Goal: Task Accomplishment & Management: Manage account settings

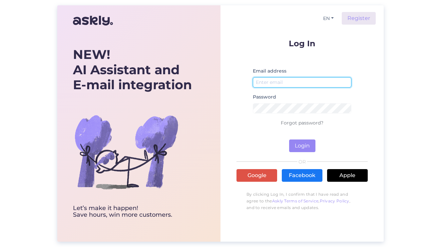
click at [292, 82] on input "email" at bounding box center [302, 82] width 99 height 10
type input "[EMAIL_ADDRESS][DOMAIN_NAME]"
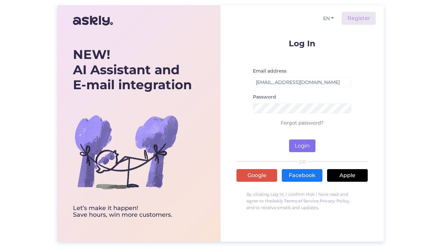
click at [307, 148] on button "Login" at bounding box center [302, 146] width 26 height 13
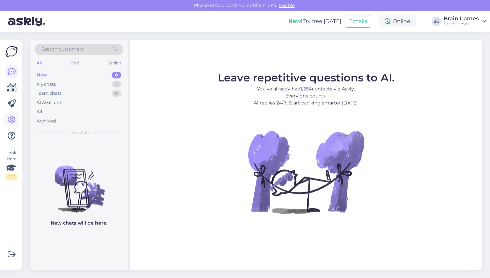
click at [9, 117] on icon at bounding box center [12, 120] width 8 height 8
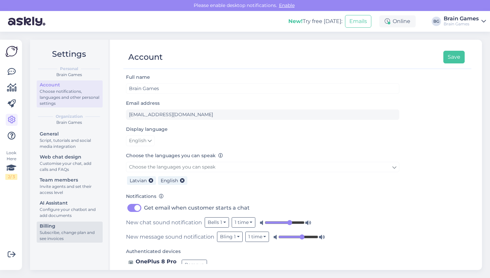
click at [76, 238] on div "Subscribe, change plan and see invoices" at bounding box center [70, 235] width 60 height 12
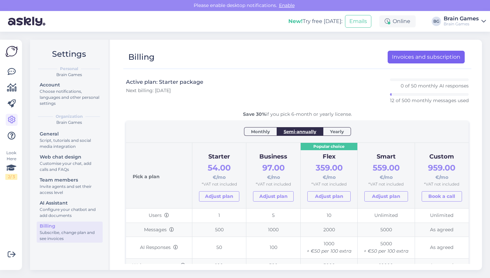
click at [399, 60] on link "Invoices and subscription" at bounding box center [425, 57] width 77 height 13
